Goal: Check status: Check status

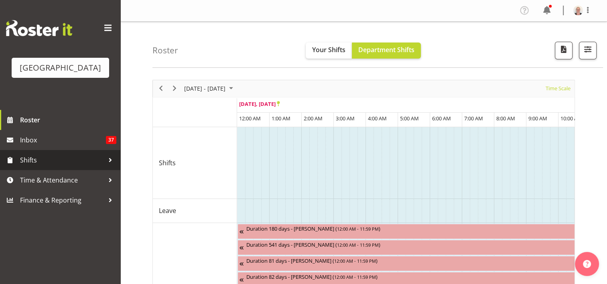
click at [50, 166] on span "Shifts" at bounding box center [62, 160] width 84 height 12
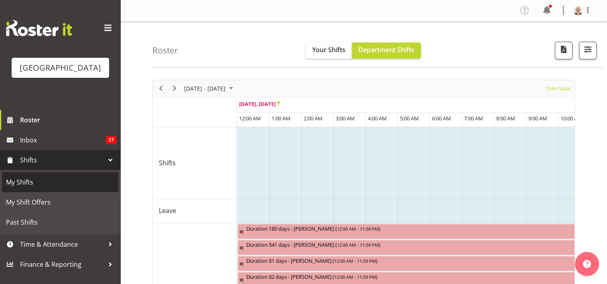
click at [47, 188] on span "My Shifts" at bounding box center [60, 182] width 108 height 12
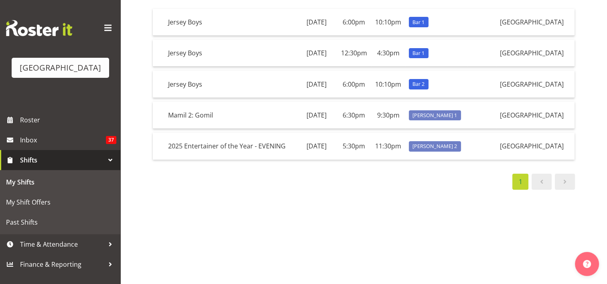
scroll to position [98, 0]
